Goal: Transaction & Acquisition: Purchase product/service

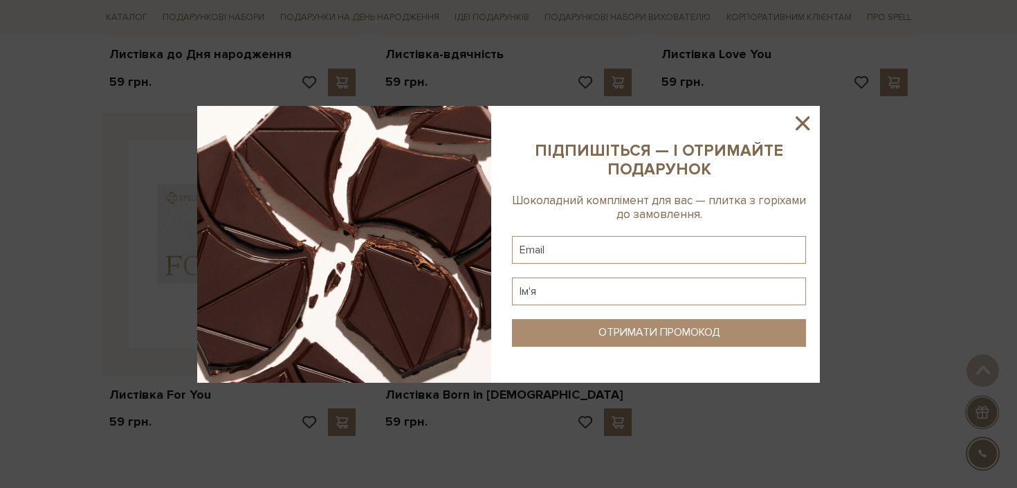
scroll to position [896, 0]
click at [797, 125] on icon at bounding box center [803, 123] width 24 height 24
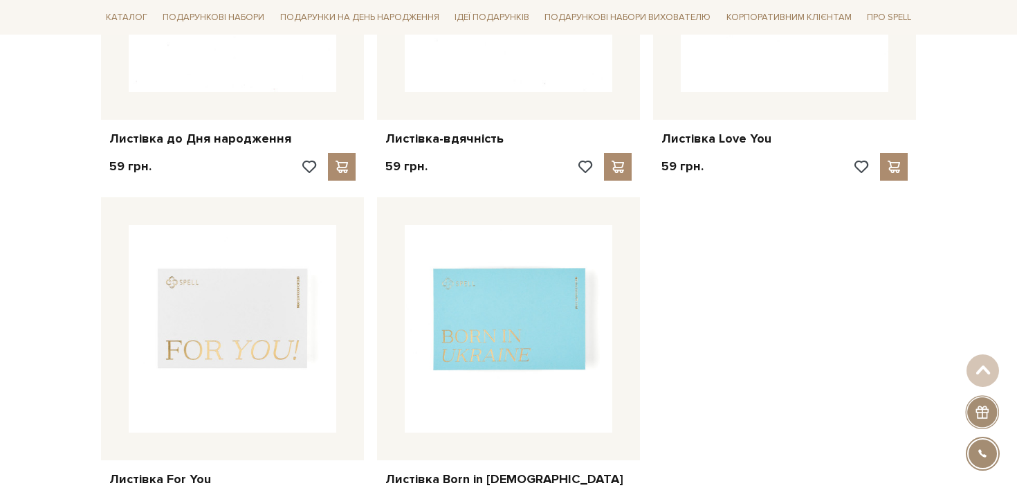
scroll to position [701, 0]
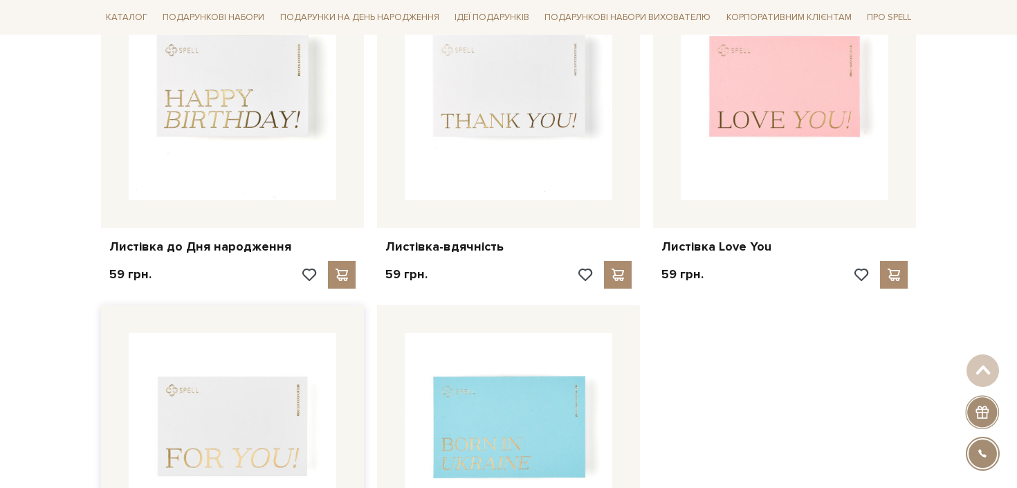
click at [297, 374] on img at bounding box center [232, 436] width 207 height 207
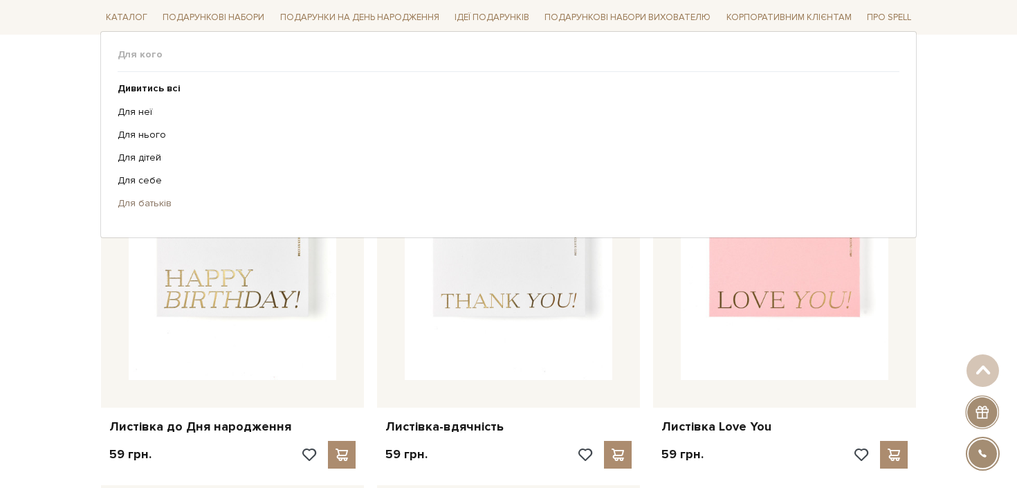
scroll to position [423, 0]
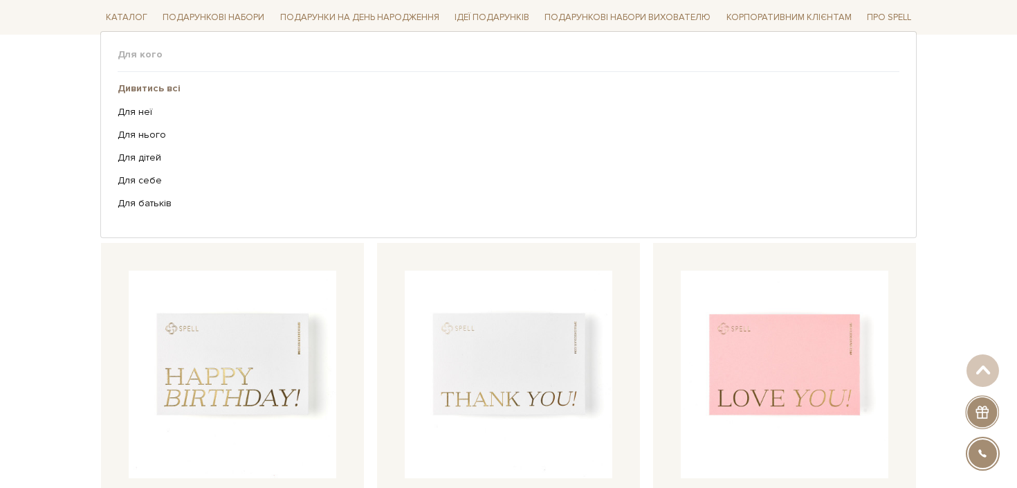
click at [174, 91] on b "Дивитись всі" at bounding box center [149, 88] width 63 height 12
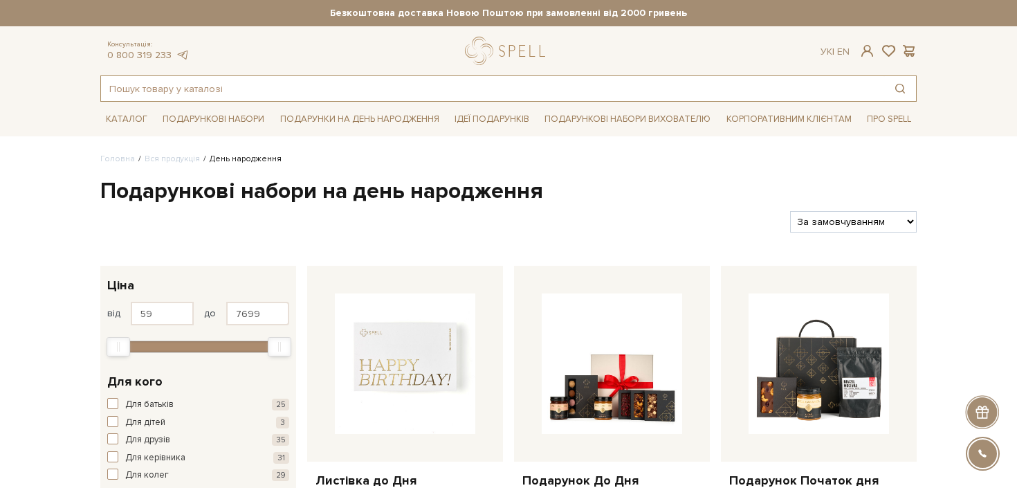
click at [329, 100] on input "text" at bounding box center [492, 88] width 783 height 25
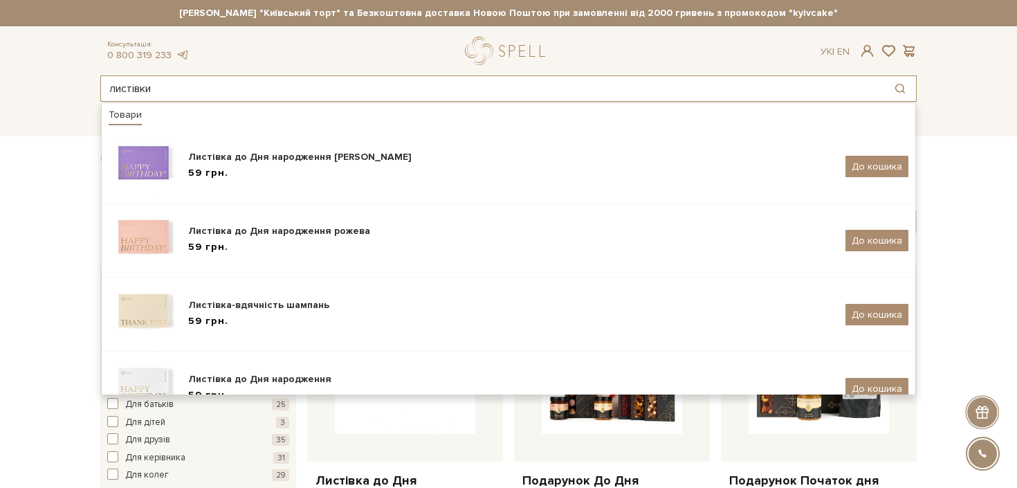
type input "листівки"
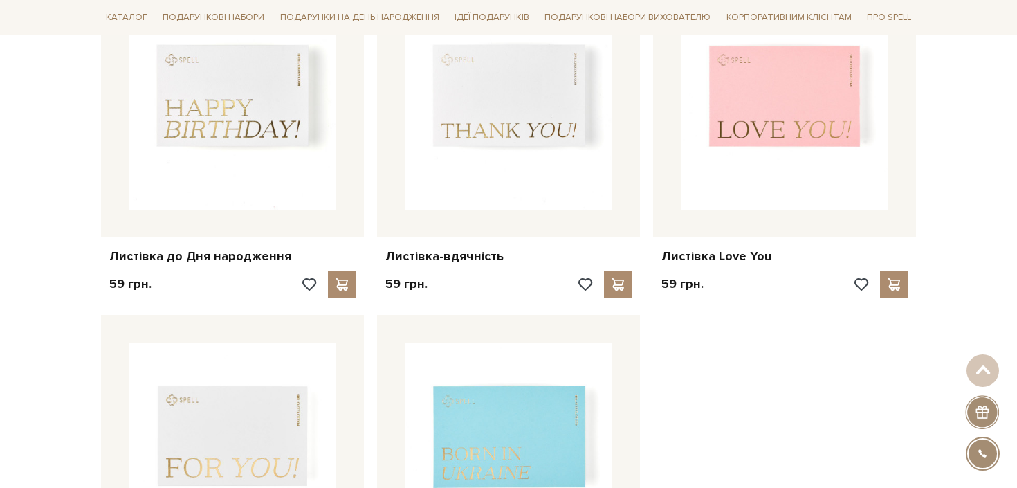
scroll to position [796, 0]
